Goal: Find contact information: Find contact information

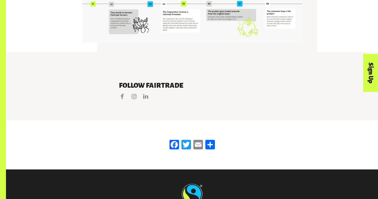
scroll to position [1224, 0]
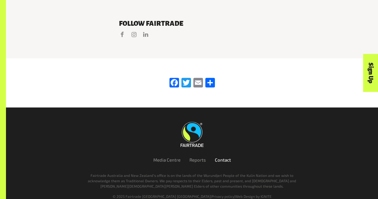
click at [218, 157] on link "Contact" at bounding box center [223, 159] width 16 height 5
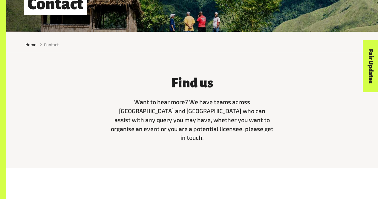
scroll to position [209, 0]
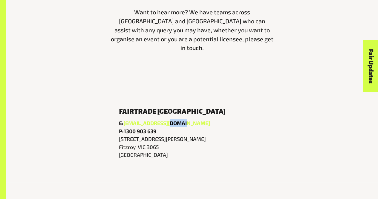
drag, startPoint x: 191, startPoint y: 116, endPoint x: 165, endPoint y: 116, distance: 26.3
click at [165, 119] on p "E: [EMAIL_ADDRESS][DOMAIN_NAME]" at bounding box center [192, 123] width 146 height 8
